Goal: Navigation & Orientation: Find specific page/section

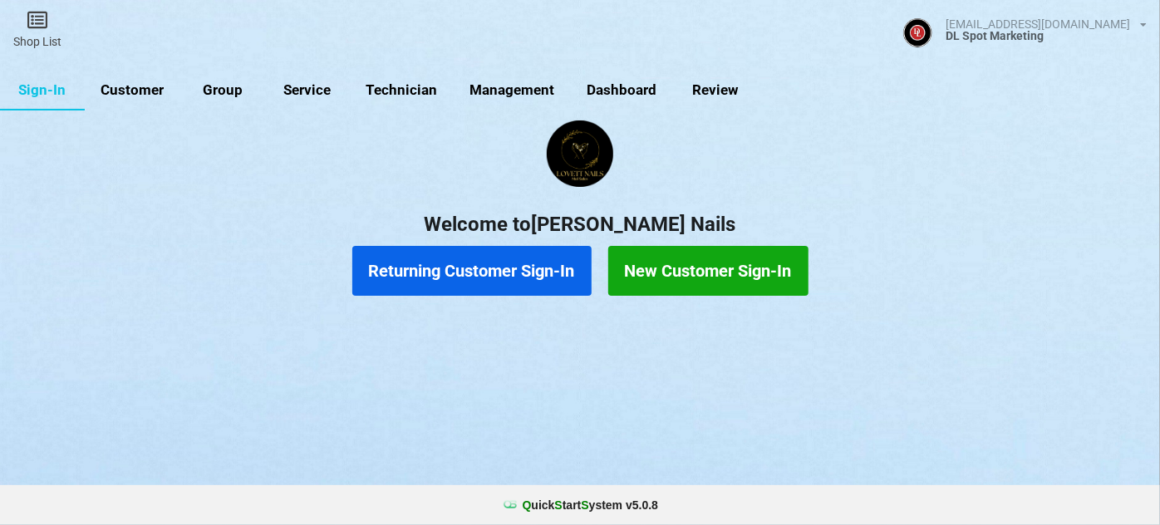
click at [136, 96] on link "Customer" at bounding box center [133, 91] width 96 height 40
select select "25"
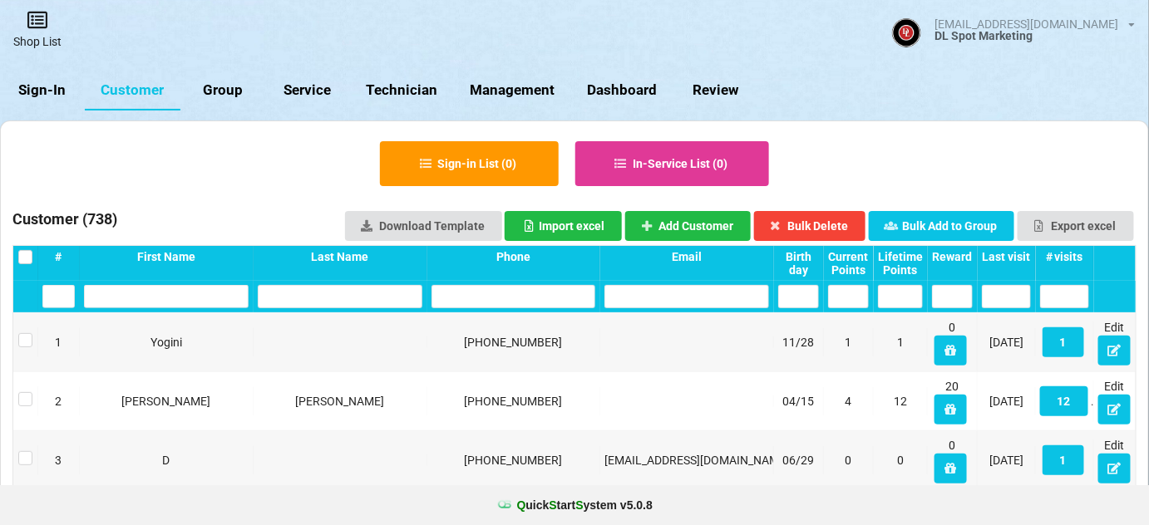
click at [47, 32] on link "Shop List" at bounding box center [37, 29] width 75 height 59
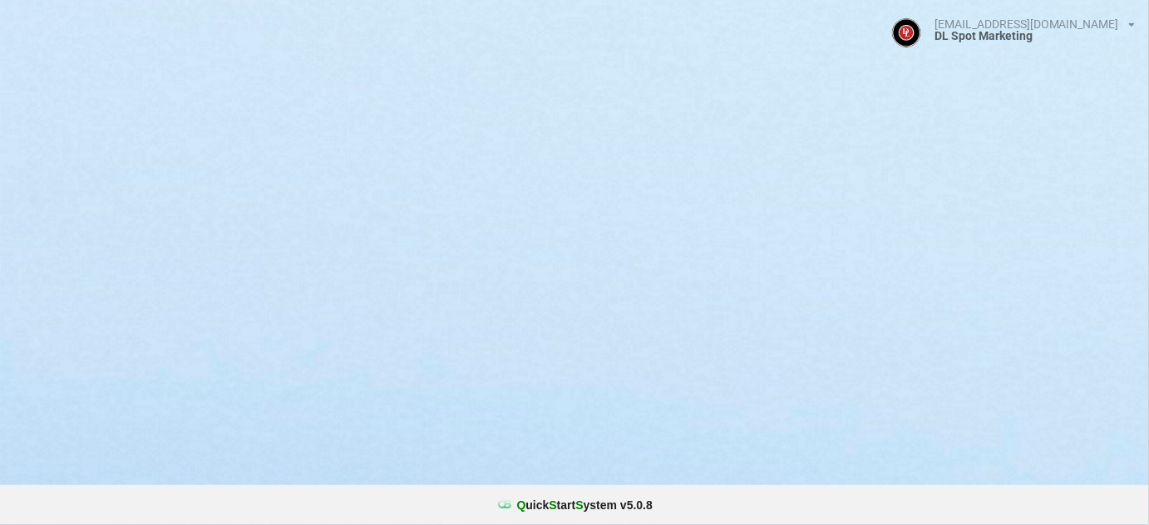
select select "25"
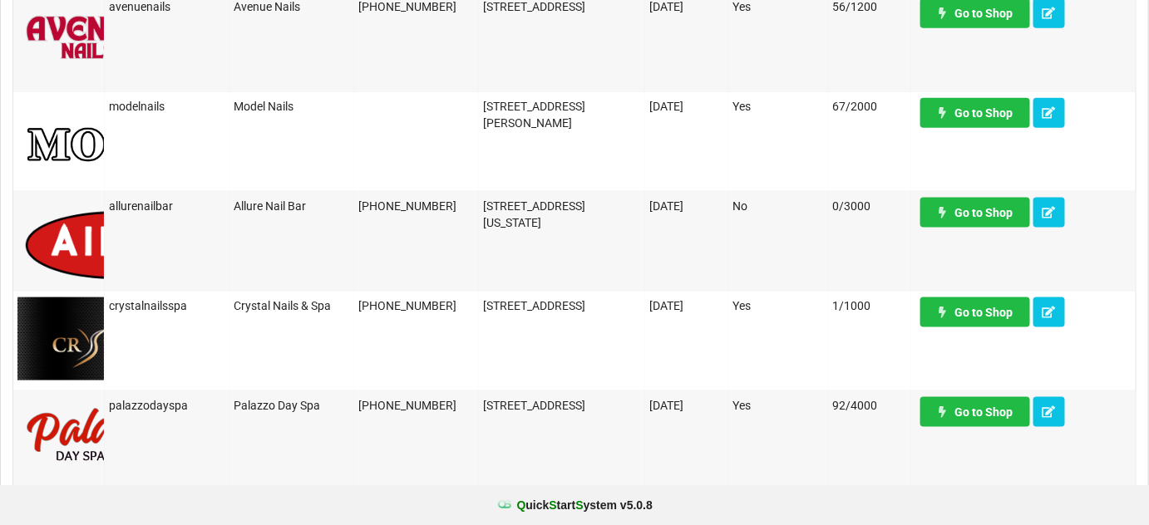
scroll to position [906, 0]
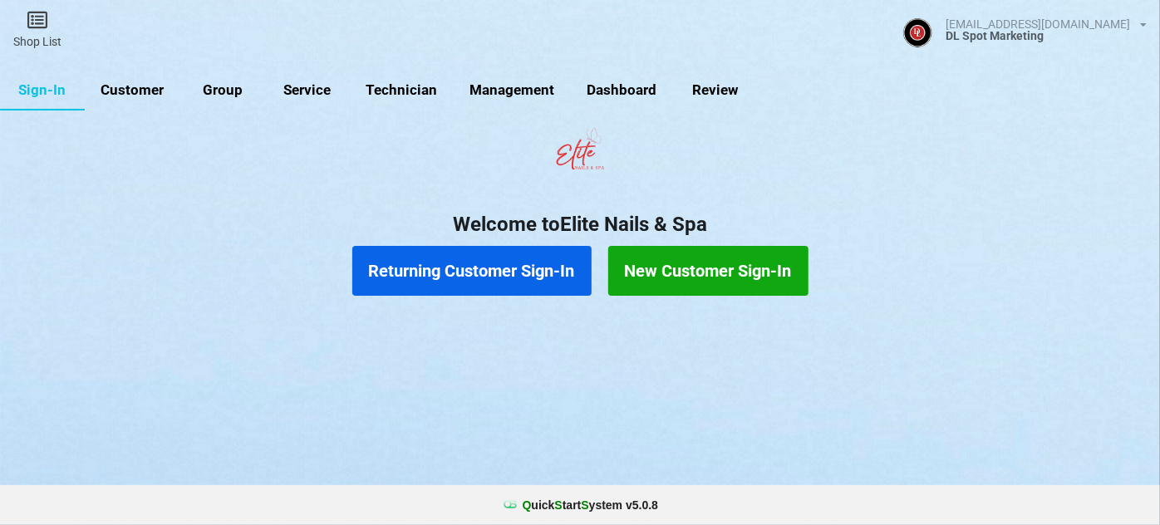
click at [140, 92] on link "Customer" at bounding box center [133, 91] width 96 height 40
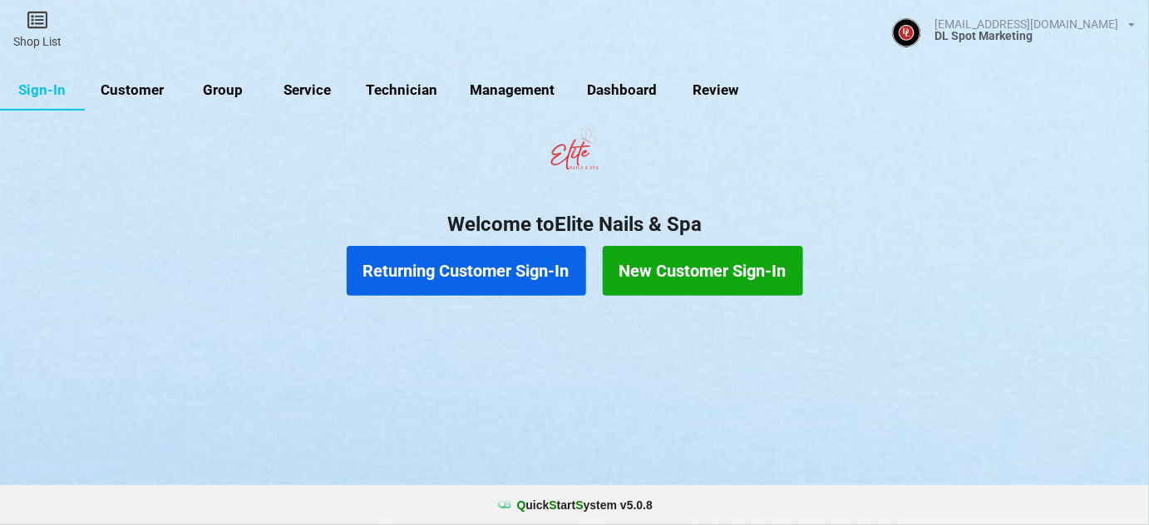
select select "25"
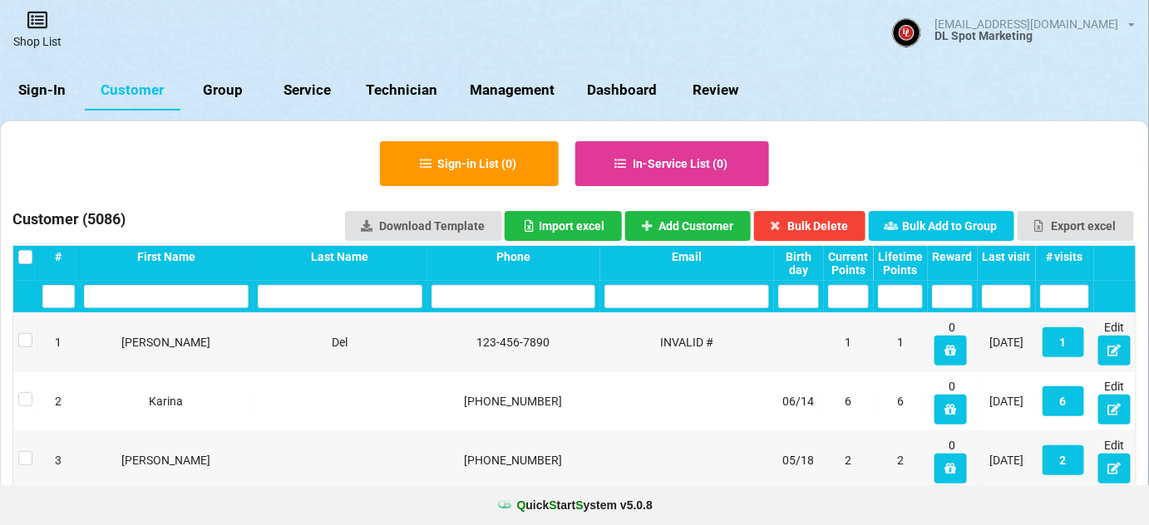
click at [34, 20] on icon at bounding box center [37, 20] width 23 height 20
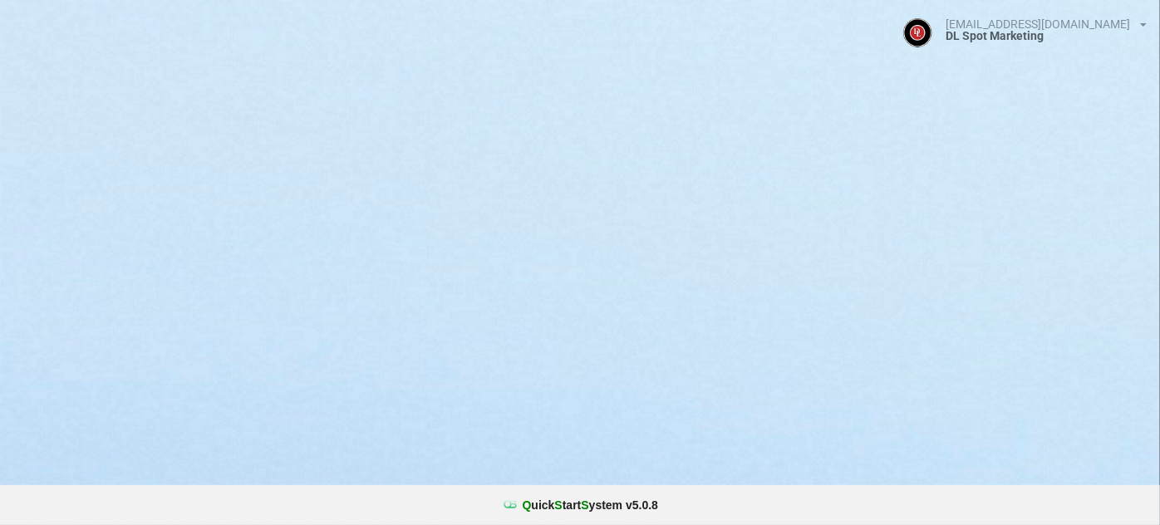
select select "25"
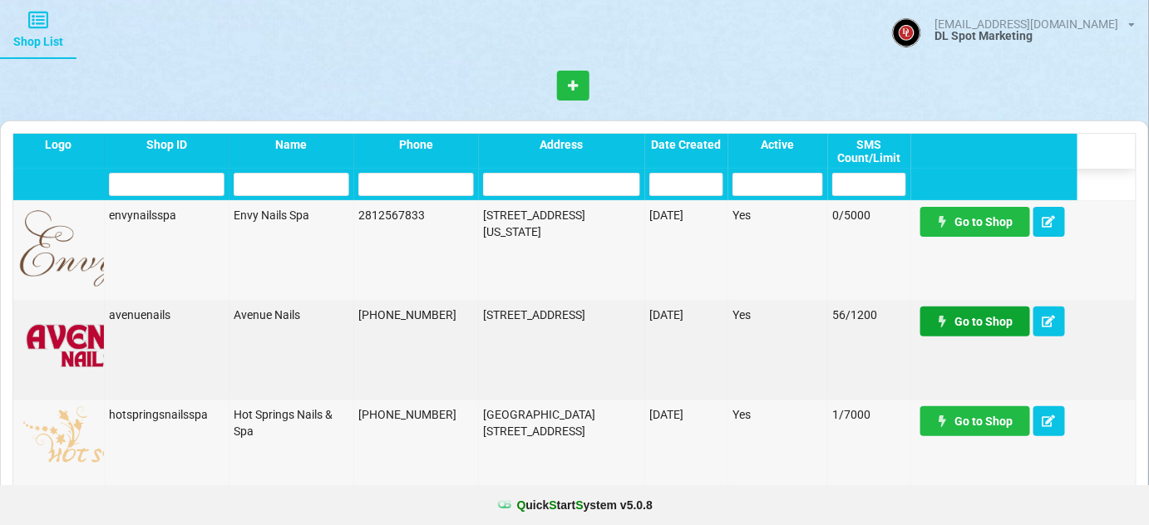
click at [946, 323] on icon at bounding box center [942, 321] width 14 height 10
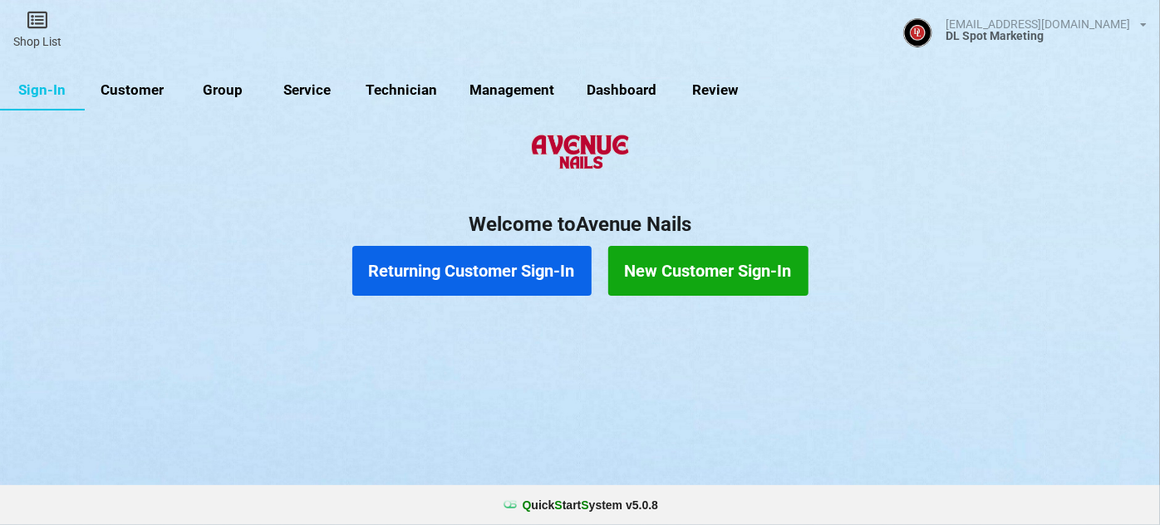
click at [116, 95] on link "Customer" at bounding box center [133, 91] width 96 height 40
select select "25"
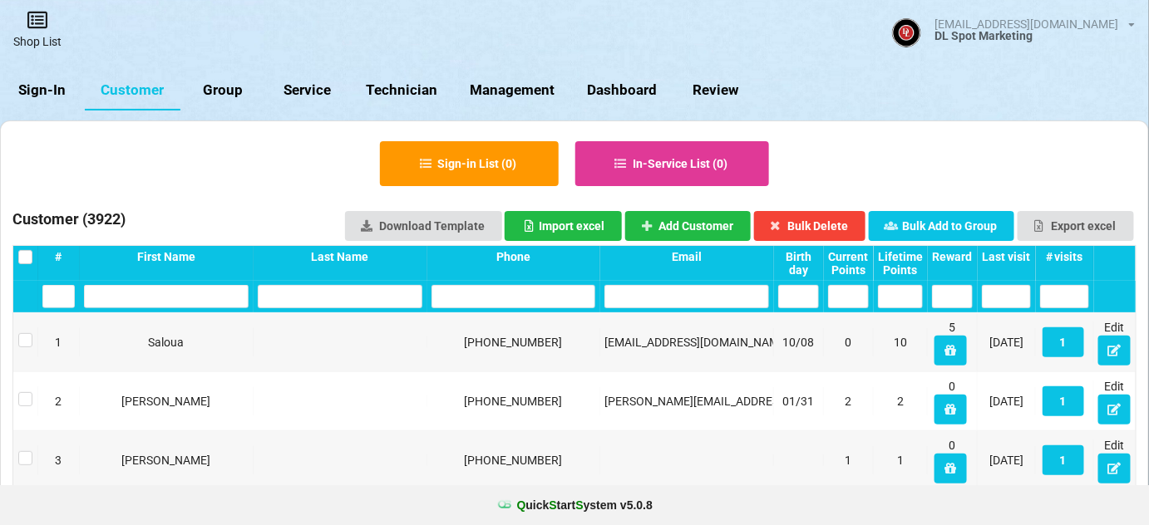
click at [45, 43] on link "Shop List" at bounding box center [37, 29] width 75 height 59
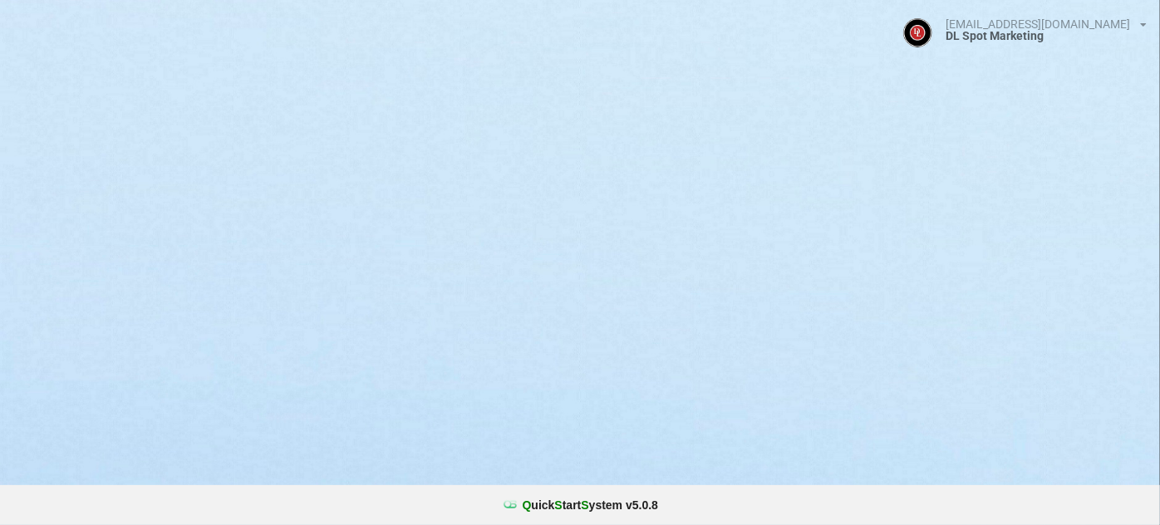
select select "25"
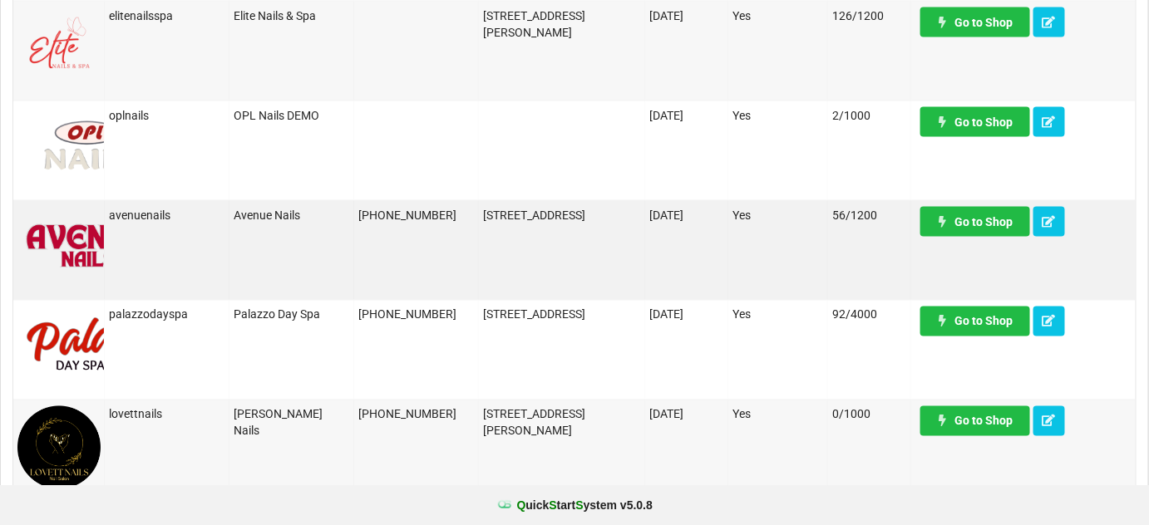
scroll to position [805, 0]
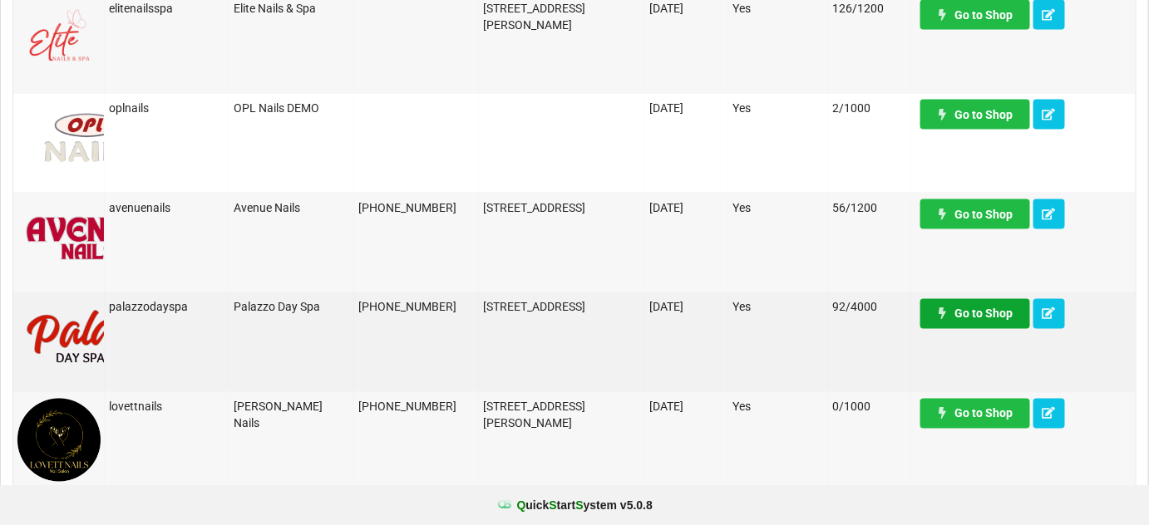
click at [966, 314] on link "Go to Shop" at bounding box center [975, 314] width 110 height 30
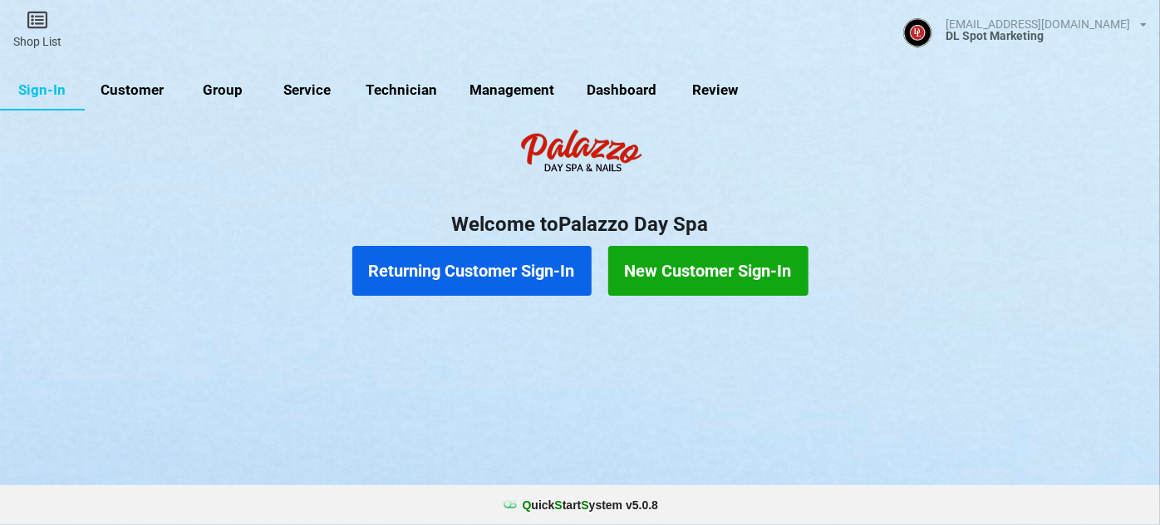
click at [118, 86] on link "Customer" at bounding box center [133, 91] width 96 height 40
select select "25"
